Goal: Task Accomplishment & Management: Manage account settings

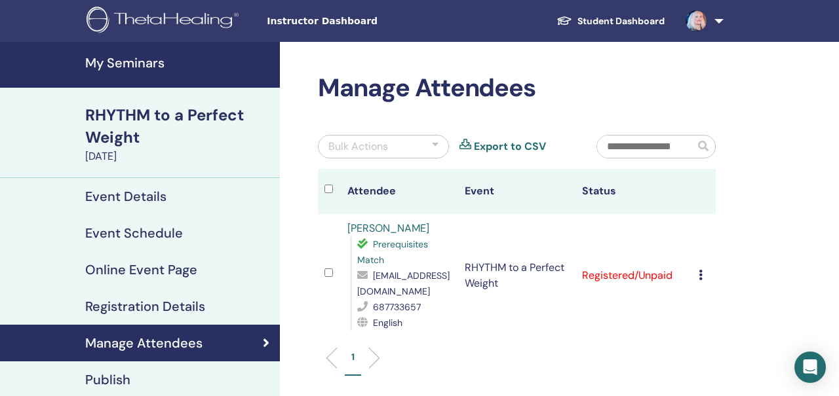
click at [700, 276] on icon at bounding box center [700, 275] width 4 height 10
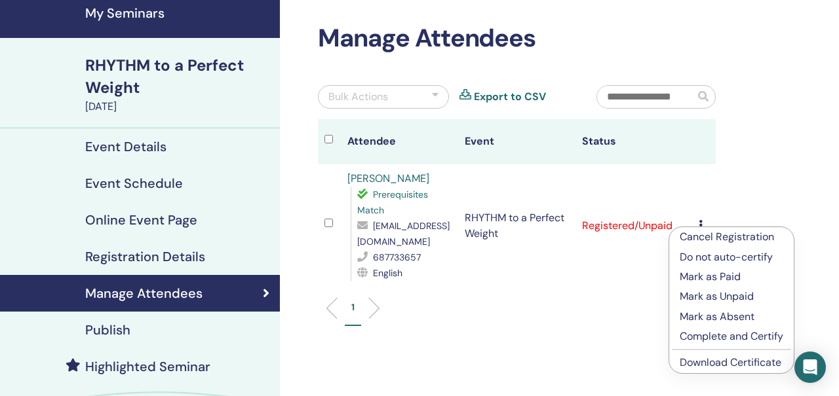
scroll to position [52, 0]
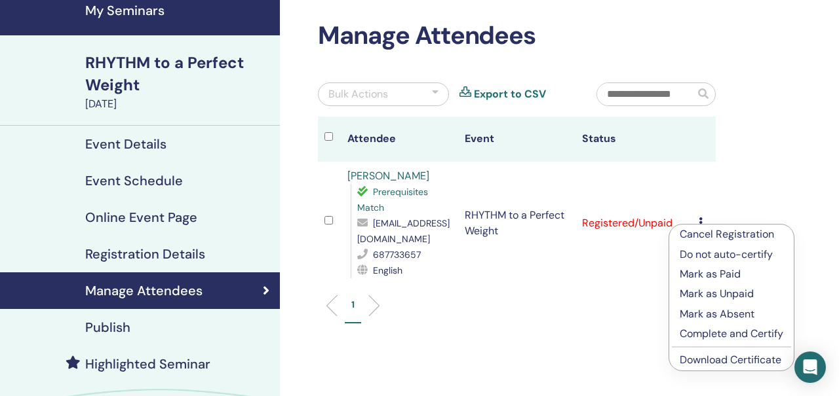
click at [709, 275] on p "Mark as Paid" at bounding box center [731, 275] width 104 height 16
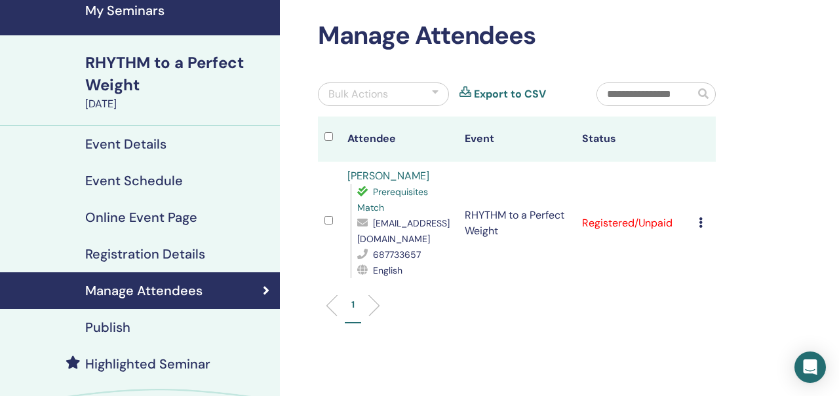
click at [607, 24] on h2 "Manage Attendees" at bounding box center [517, 36] width 398 height 30
click at [699, 223] on icon at bounding box center [700, 223] width 4 height 10
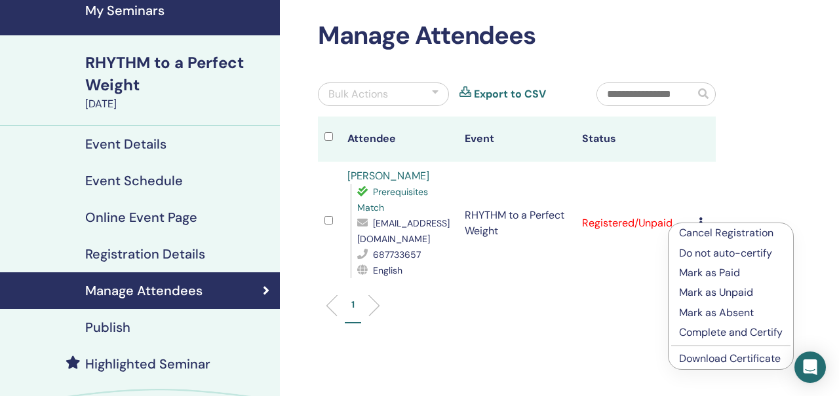
click at [699, 272] on p "Mark as Paid" at bounding box center [731, 273] width 104 height 16
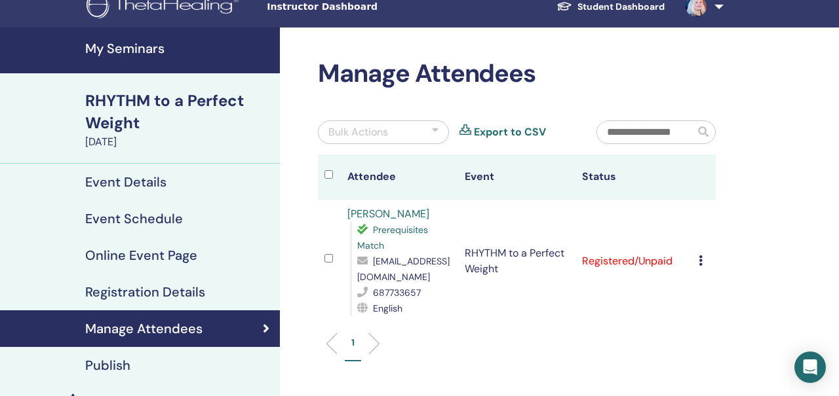
scroll to position [0, 0]
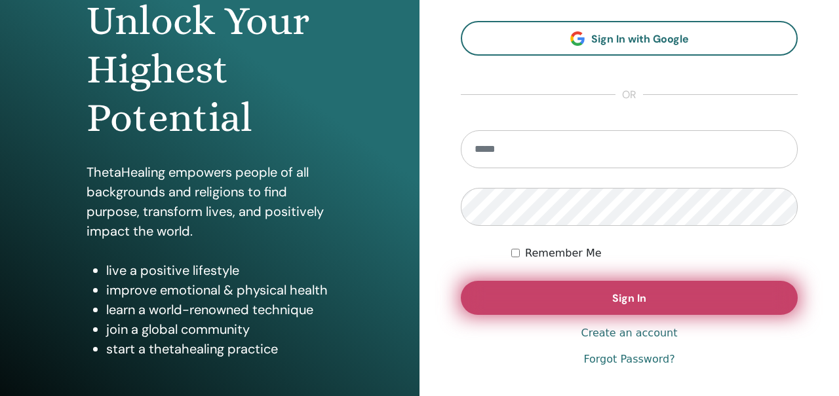
scroll to position [182, 0]
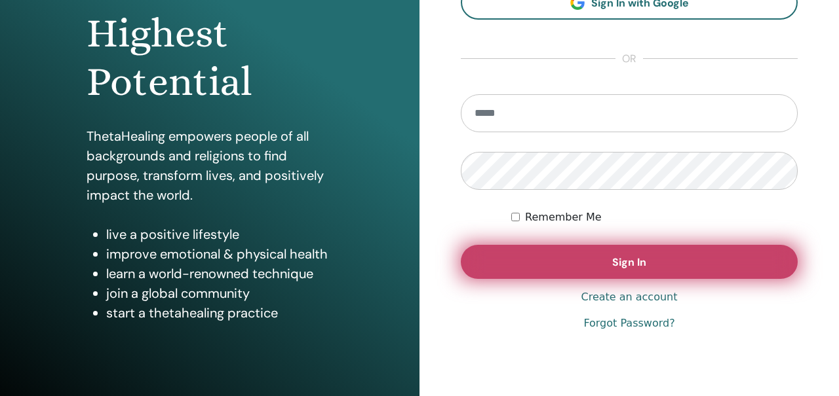
type input "**********"
click at [502, 259] on button "Sign In" at bounding box center [629, 262] width 337 height 34
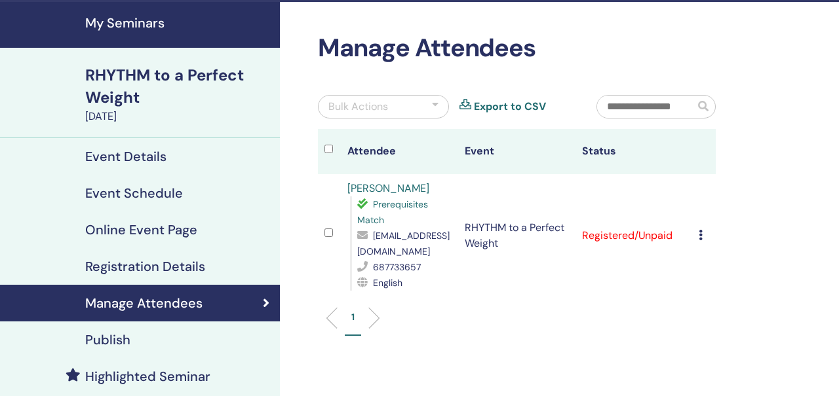
scroll to position [67, 0]
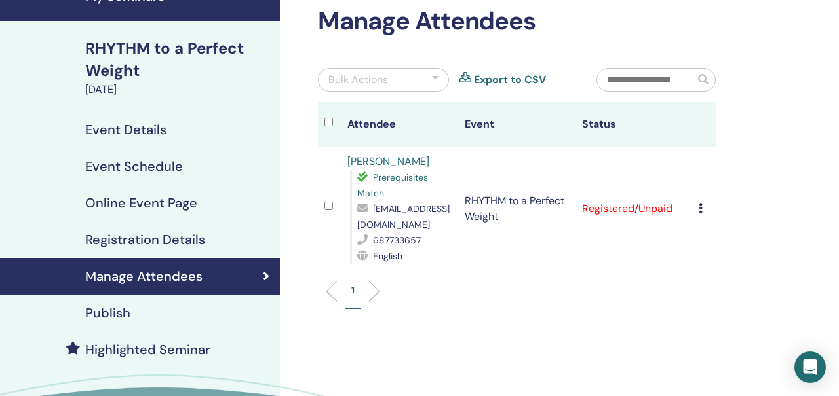
click at [698, 211] on icon at bounding box center [700, 208] width 4 height 10
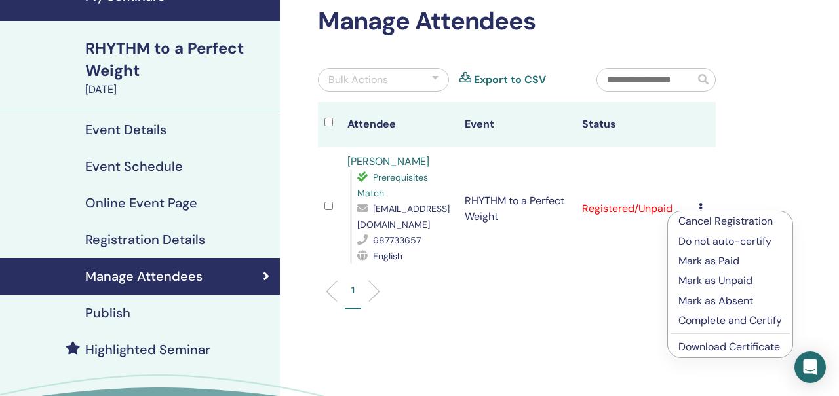
click at [698, 263] on p "Mark as Paid" at bounding box center [730, 262] width 104 height 16
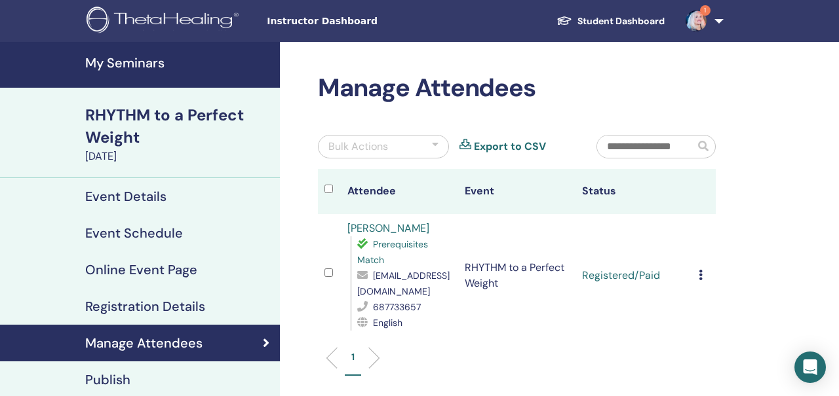
click at [691, 19] on img at bounding box center [695, 20] width 21 height 21
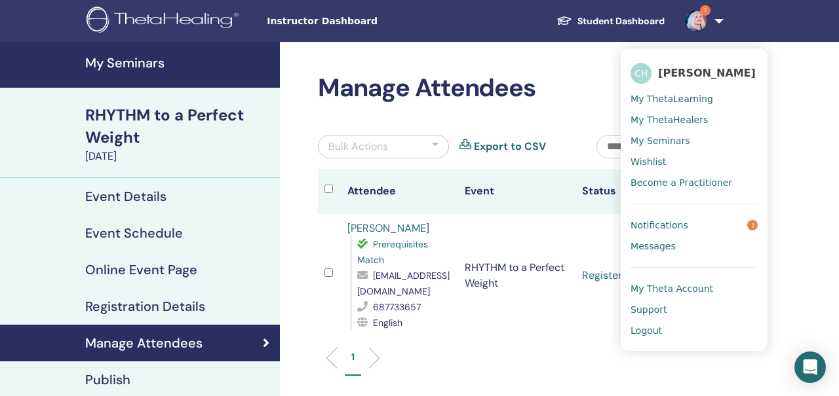
click at [674, 222] on span "Notifications" at bounding box center [659, 225] width 58 height 12
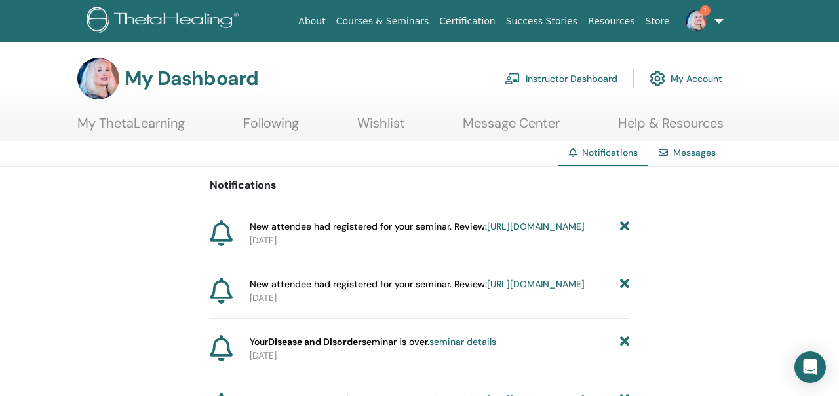
click at [506, 233] on link "https://member.thetahealing.com/instructor/seminar/378411/attendees" at bounding box center [536, 227] width 98 height 12
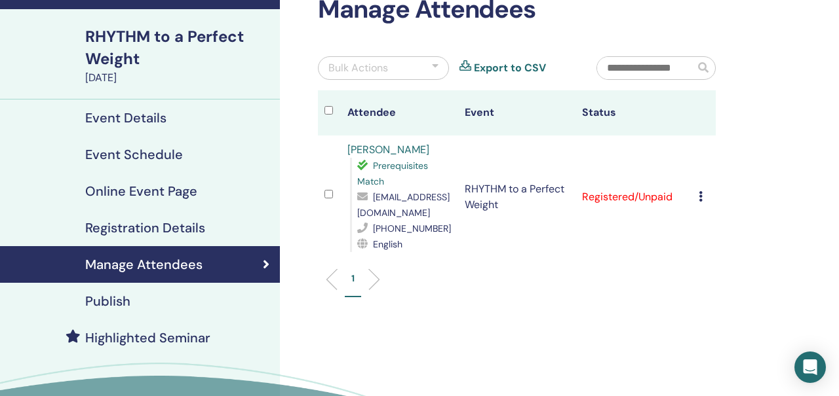
scroll to position [87, 0]
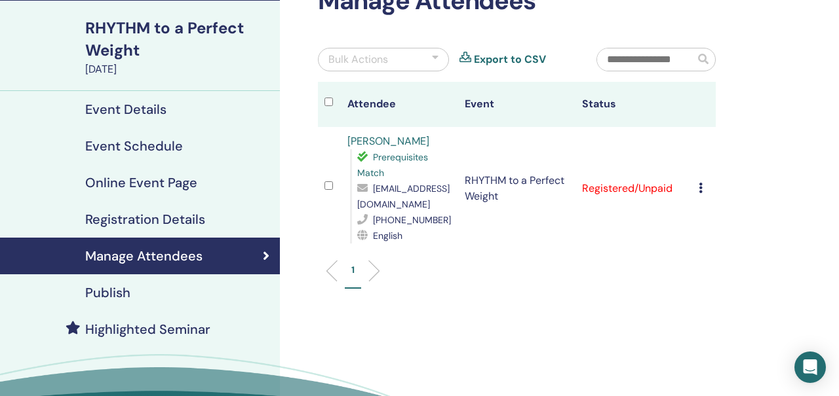
click at [700, 190] on icon at bounding box center [700, 188] width 4 height 10
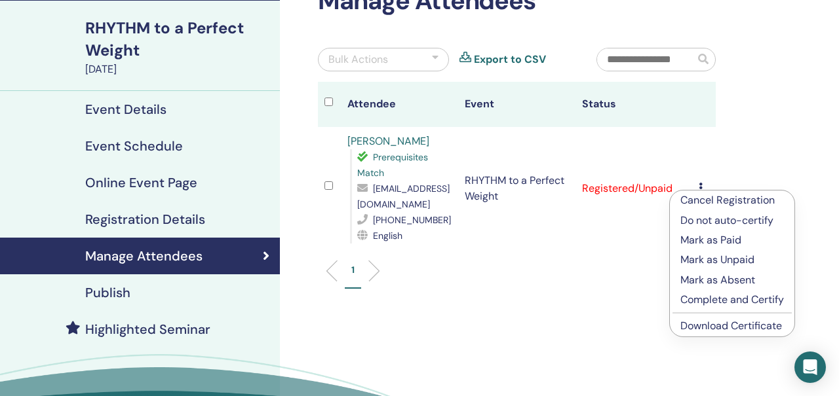
click at [698, 242] on p "Mark as Paid" at bounding box center [732, 241] width 104 height 16
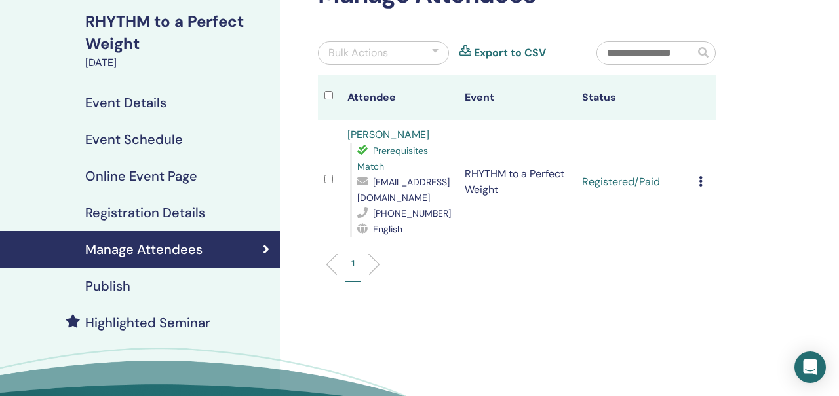
scroll to position [91, 0]
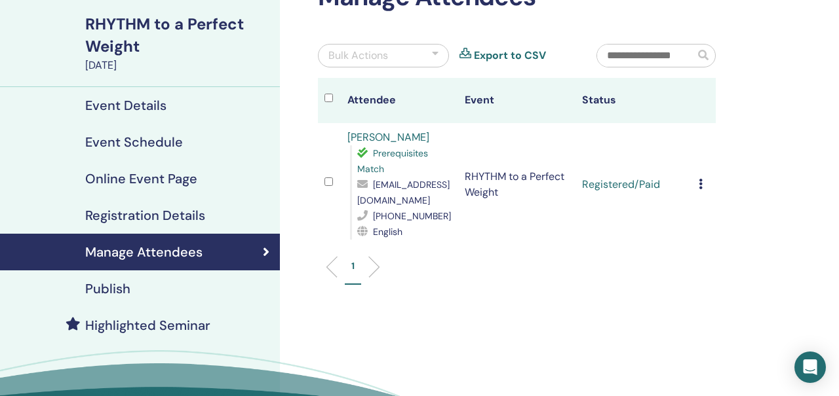
click at [390, 132] on link "[PERSON_NAME]" at bounding box center [388, 137] width 82 height 14
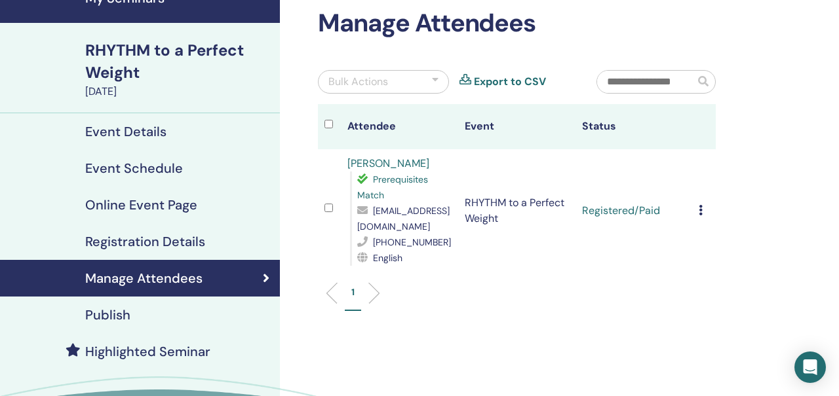
scroll to position [60, 0]
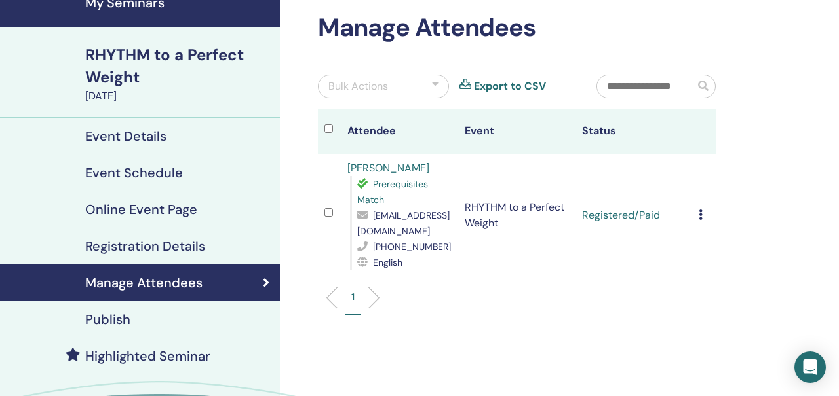
click at [142, 138] on h4 "Event Details" at bounding box center [125, 136] width 81 height 16
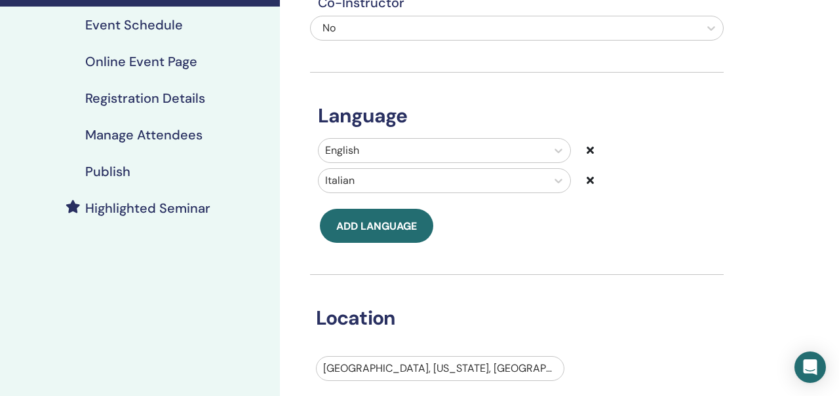
scroll to position [200, 0]
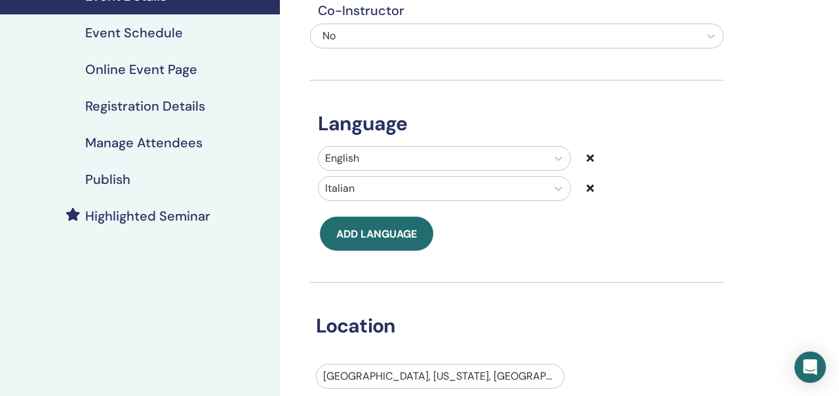
click at [119, 174] on h4 "Publish" at bounding box center [107, 180] width 45 height 16
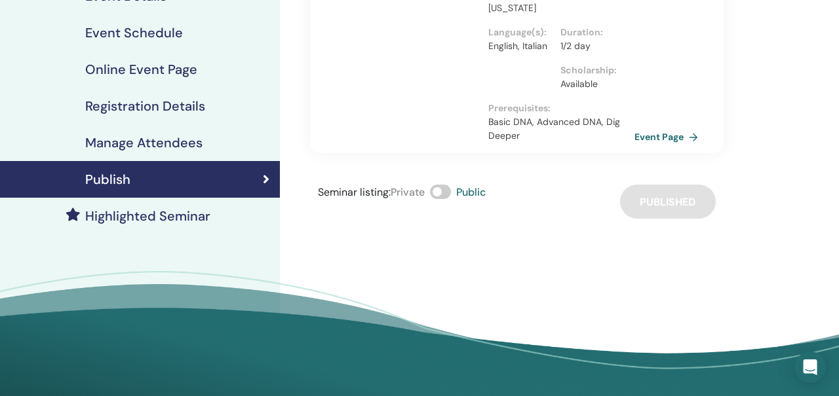
click at [677, 127] on link "Event Page" at bounding box center [668, 137] width 69 height 20
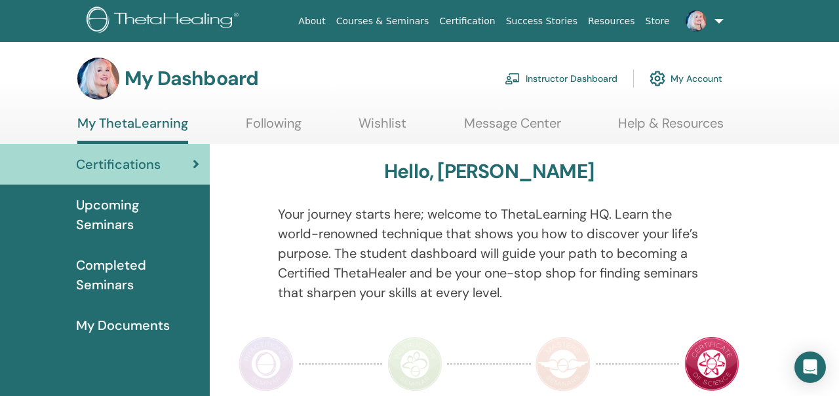
click at [711, 24] on span at bounding box center [695, 20] width 31 height 10
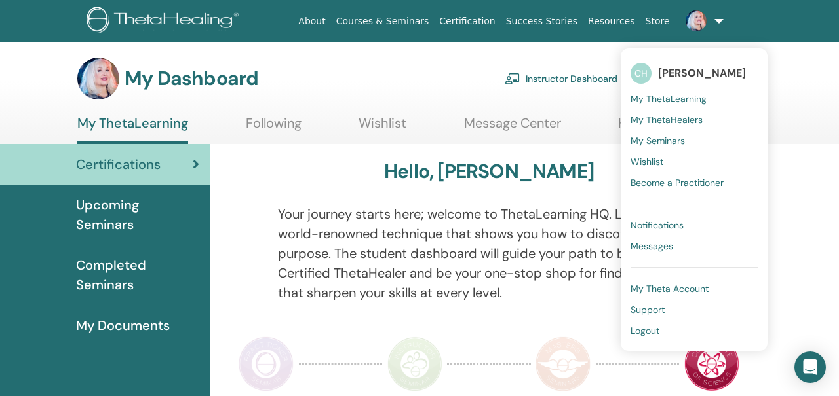
click at [675, 100] on span "My ThetaLearning" at bounding box center [668, 99] width 76 height 12
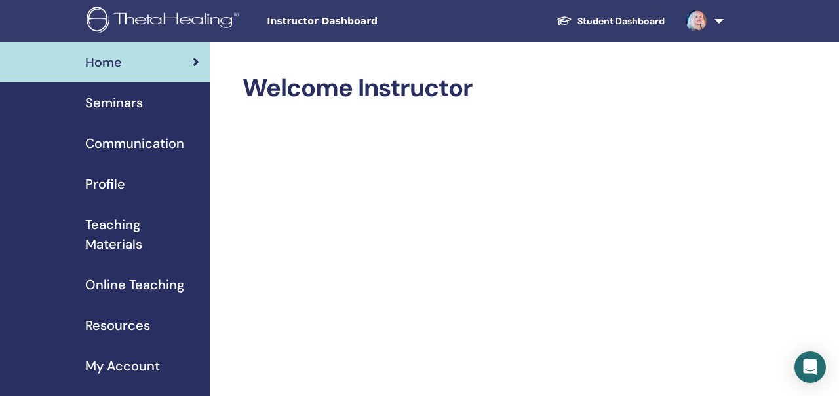
click at [603, 19] on link "Student Dashboard" at bounding box center [610, 21] width 129 height 24
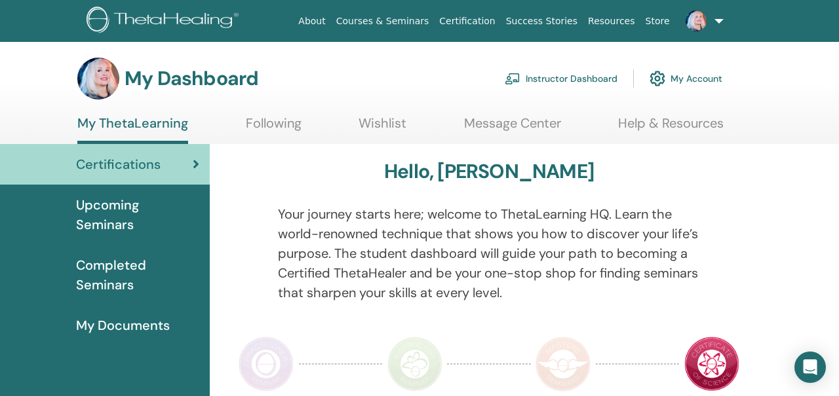
click at [279, 123] on link "Following" at bounding box center [274, 128] width 56 height 26
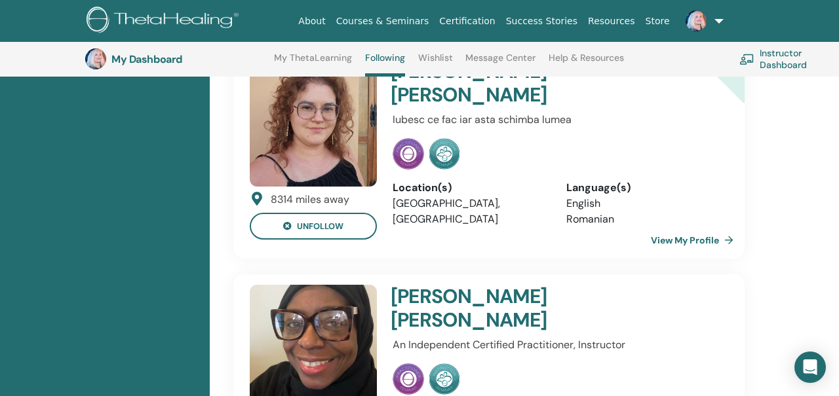
scroll to position [1475, 0]
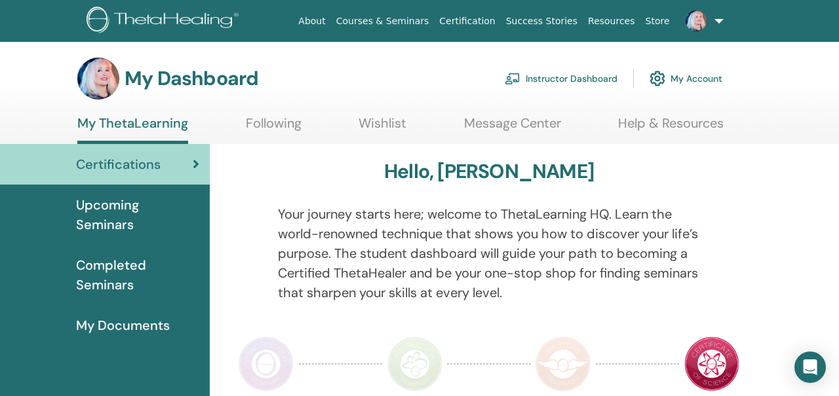
click at [125, 211] on span "Upcoming Seminars" at bounding box center [137, 214] width 123 height 39
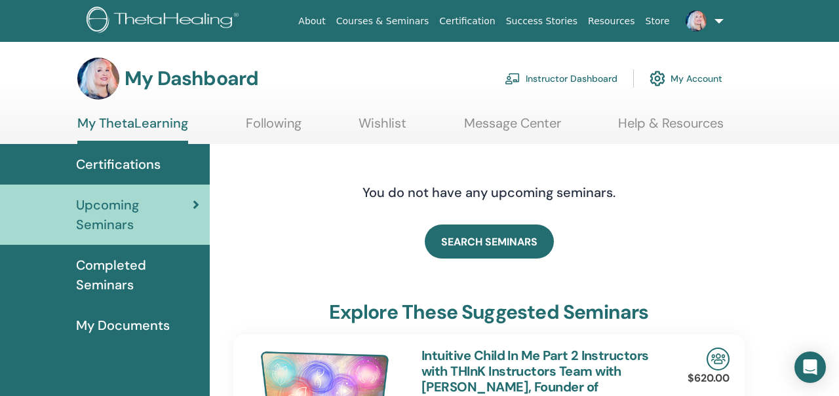
click at [555, 77] on link "Instructor Dashboard" at bounding box center [560, 78] width 113 height 29
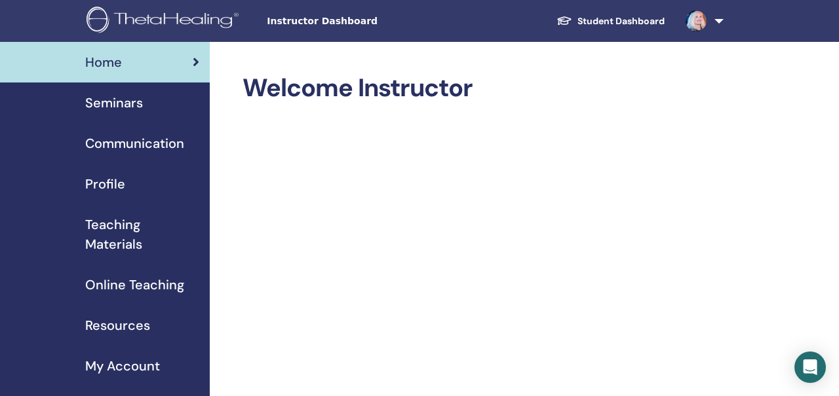
click at [129, 236] on span "Teaching Materials" at bounding box center [142, 234] width 114 height 39
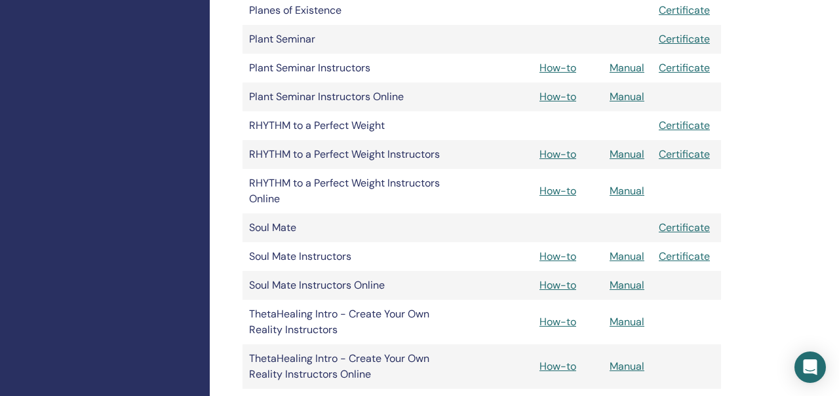
scroll to position [1269, 0]
click at [623, 191] on link "Manual" at bounding box center [626, 190] width 35 height 14
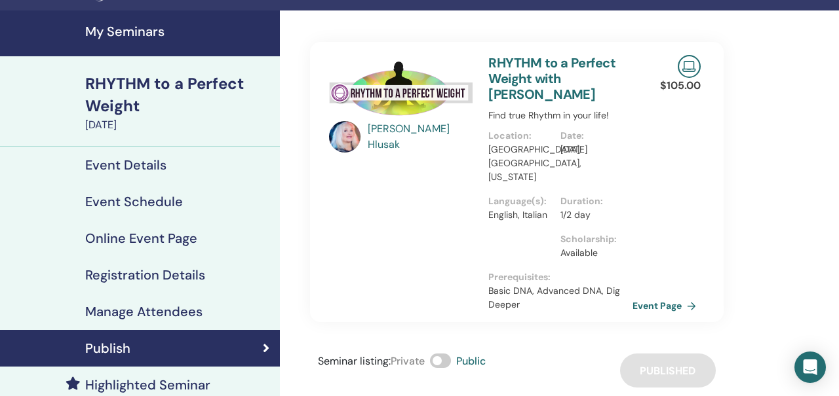
scroll to position [53, 0]
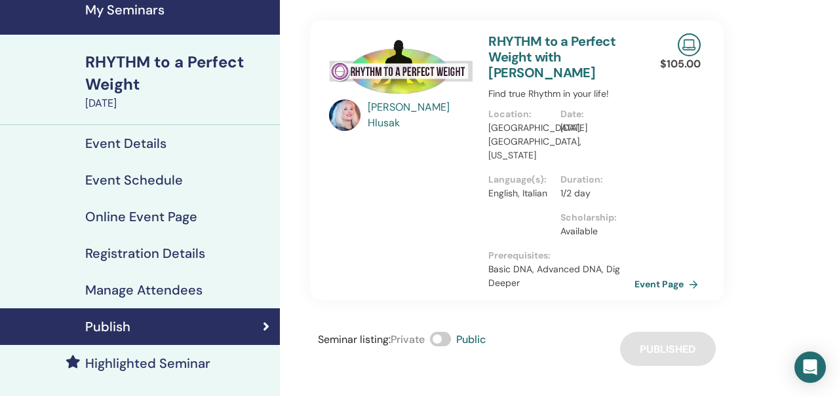
click at [679, 275] on link "Event Page" at bounding box center [668, 285] width 69 height 20
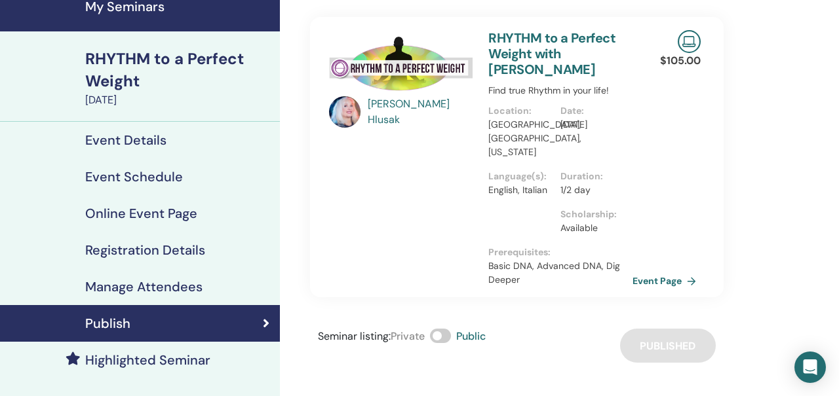
scroll to position [75, 0]
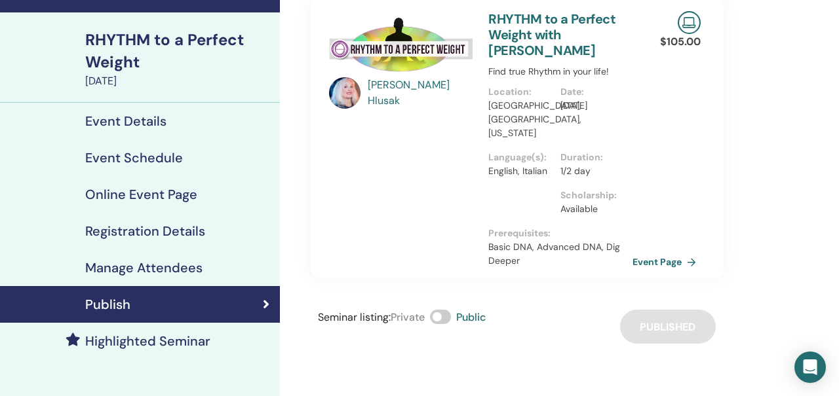
click at [153, 267] on h4 "Manage Attendees" at bounding box center [143, 268] width 117 height 16
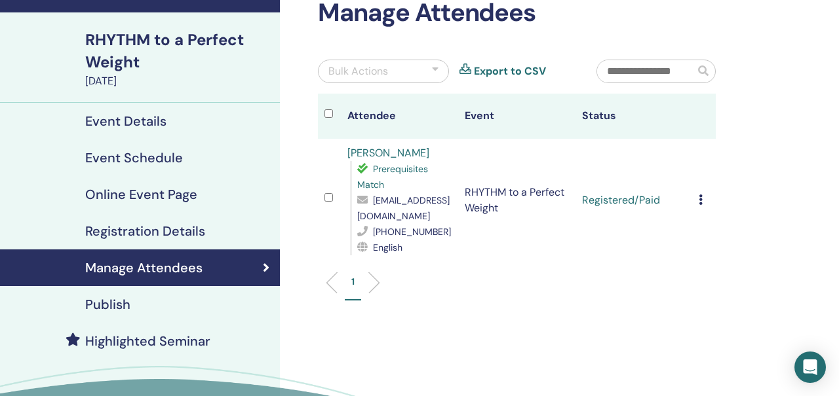
click at [381, 154] on link "Bego Bucchi" at bounding box center [388, 153] width 82 height 14
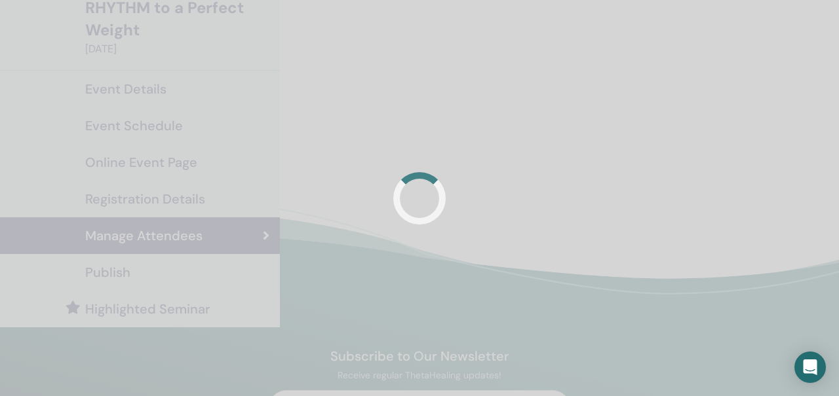
scroll to position [60, 0]
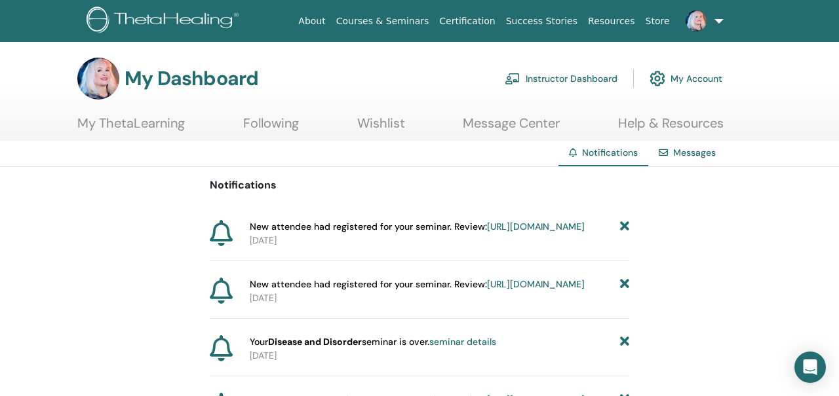
click at [720, 17] on link at bounding box center [702, 21] width 54 height 42
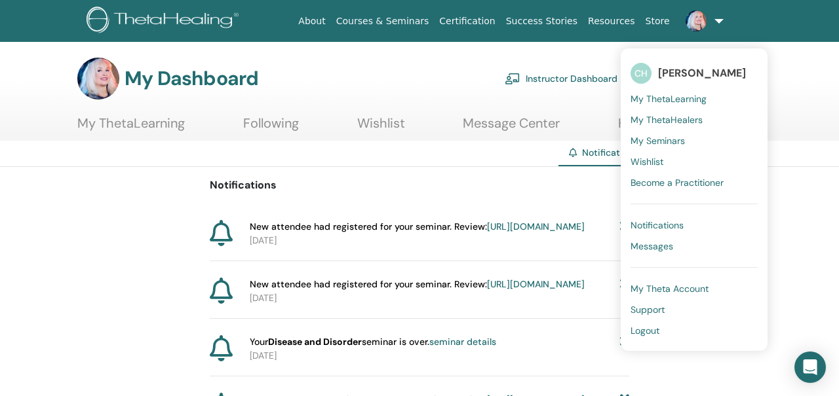
click at [680, 95] on span "My ThetaLearning" at bounding box center [668, 99] width 76 height 12
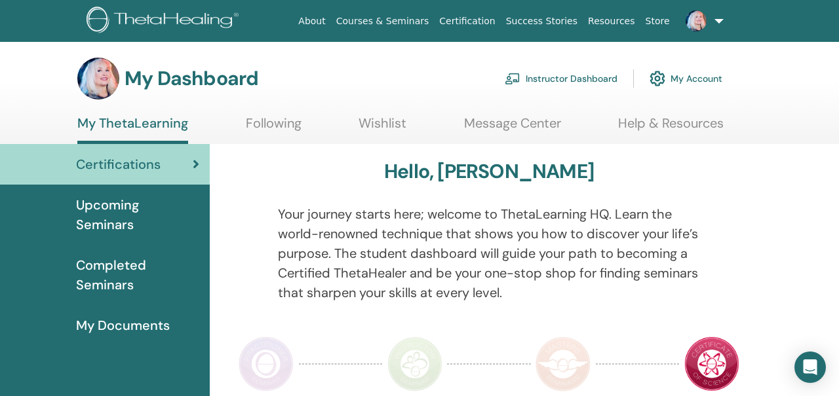
click at [710, 24] on span at bounding box center [695, 20] width 31 height 10
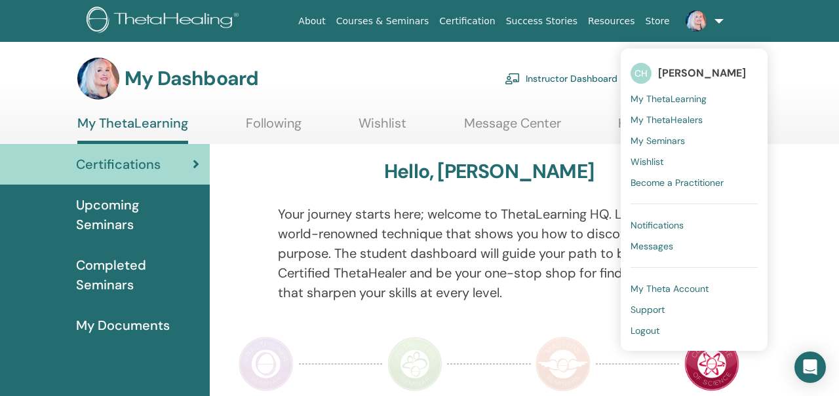
click at [271, 119] on link "Following" at bounding box center [274, 128] width 56 height 26
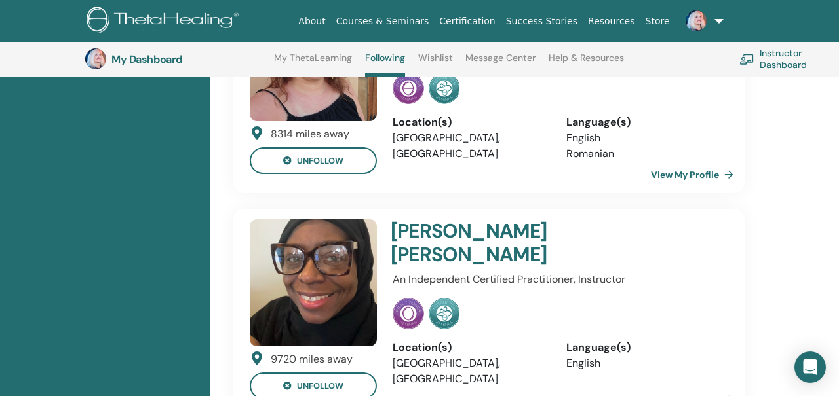
scroll to position [1502, 0]
